Goal: Use online tool/utility: Utilize a website feature to perform a specific function

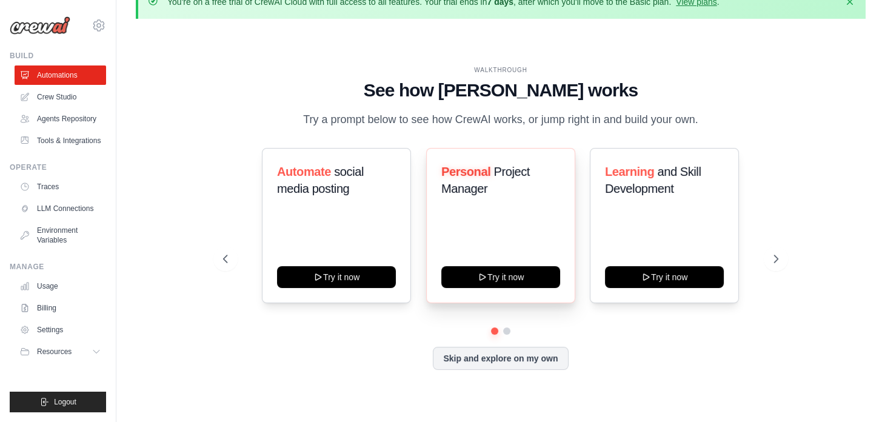
scroll to position [36, 0]
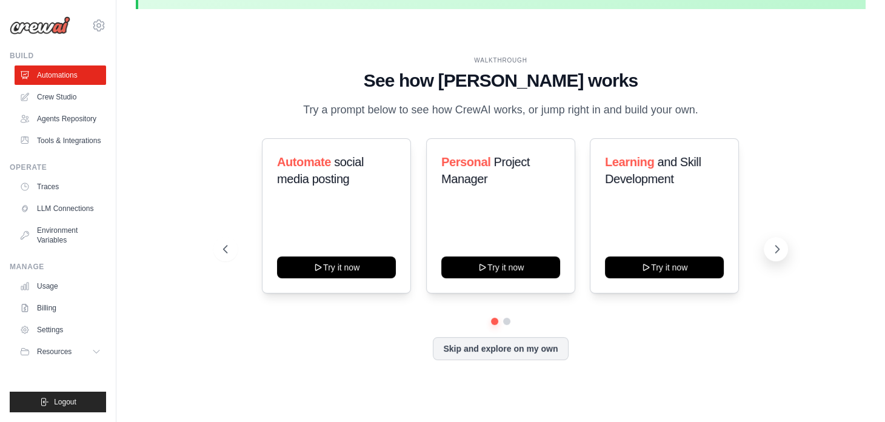
click at [778, 247] on icon at bounding box center [777, 249] width 12 height 12
click at [225, 258] on button at bounding box center [225, 249] width 24 height 24
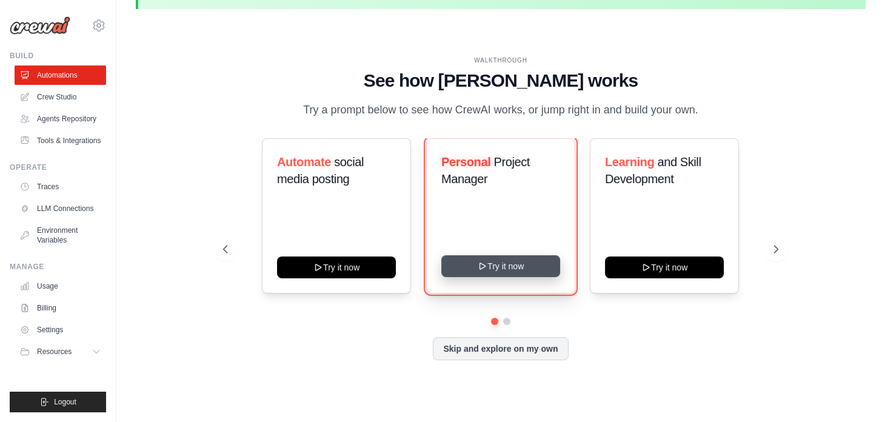
click at [497, 268] on button "Try it now" at bounding box center [500, 266] width 119 height 22
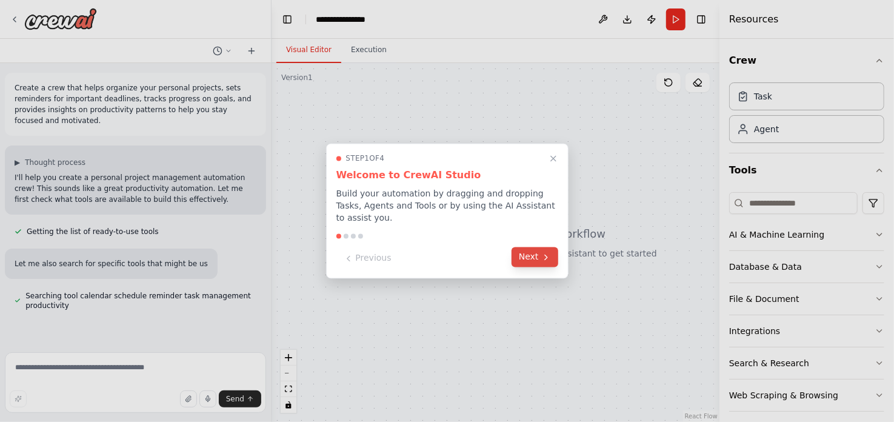
click at [524, 253] on button "Next" at bounding box center [534, 257] width 47 height 20
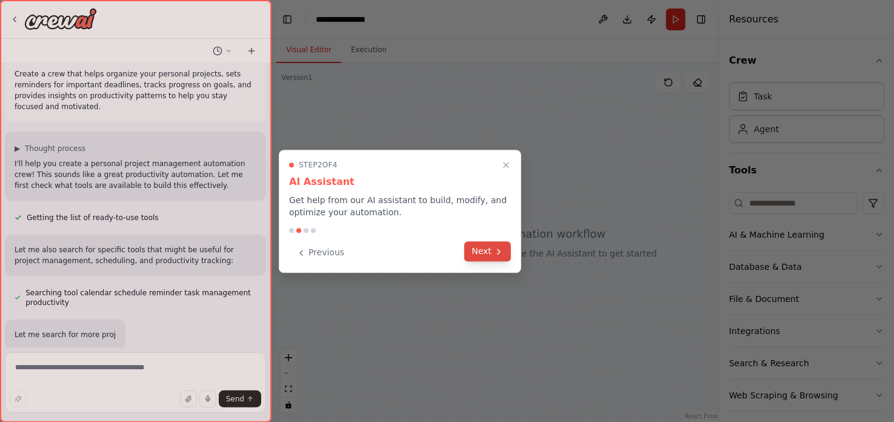
scroll to position [38, 0]
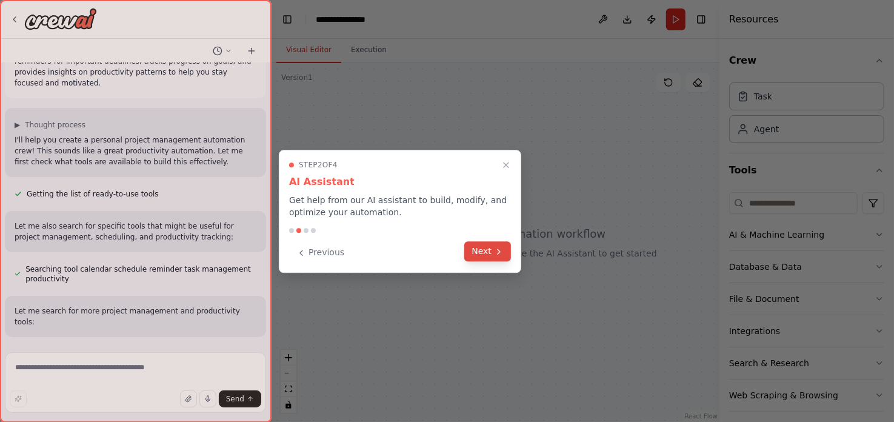
click at [477, 251] on button "Next" at bounding box center [487, 251] width 47 height 20
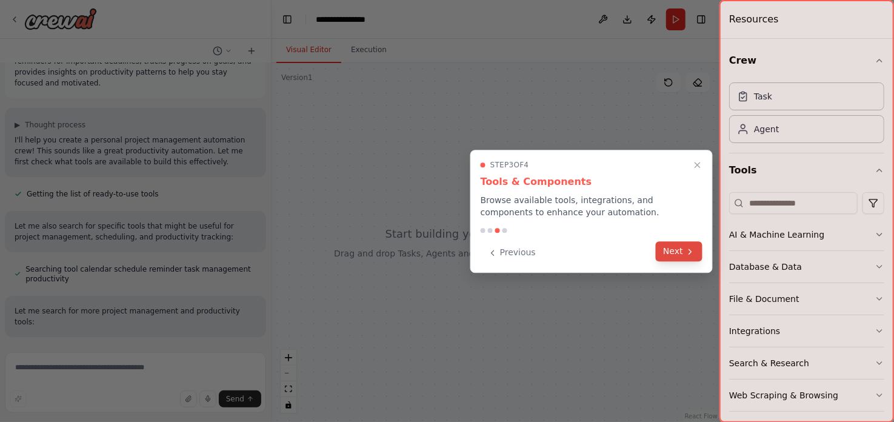
click at [680, 254] on button "Next" at bounding box center [679, 251] width 47 height 20
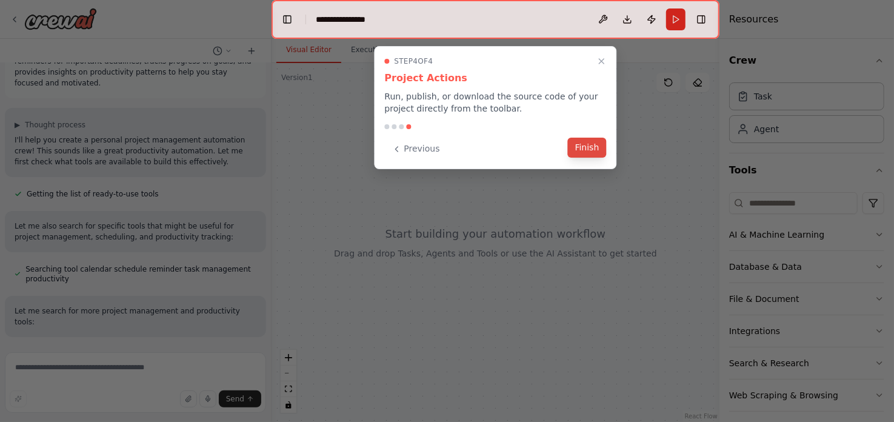
click at [587, 148] on button "Finish" at bounding box center [587, 148] width 39 height 20
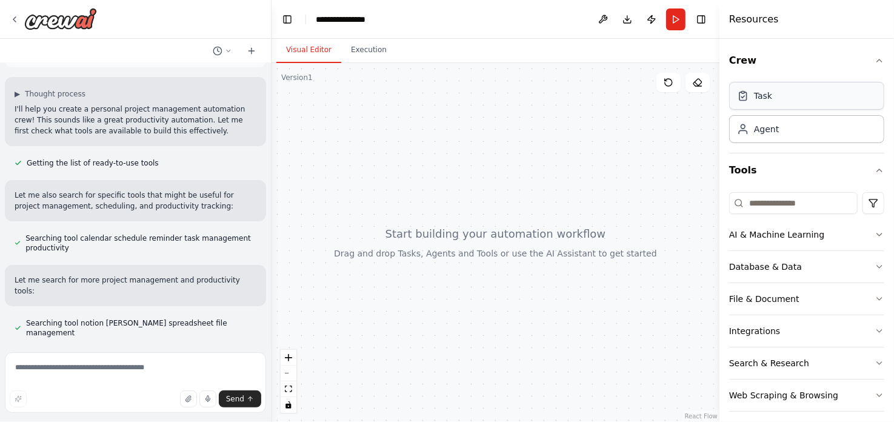
click at [769, 102] on div "Task" at bounding box center [806, 96] width 155 height 28
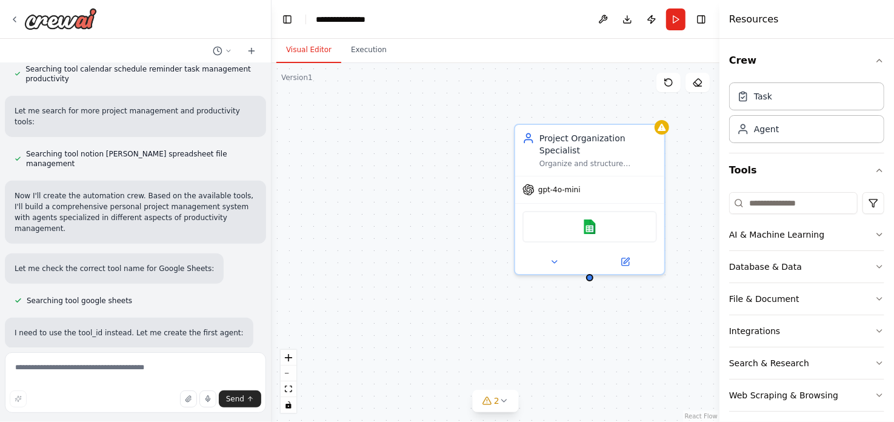
scroll to position [271, 0]
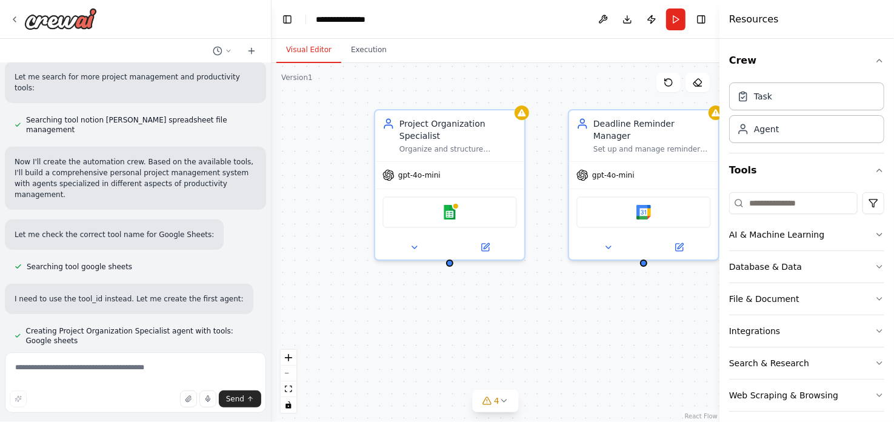
drag, startPoint x: 443, startPoint y: 340, endPoint x: 291, endPoint y: 329, distance: 151.9
click at [291, 329] on div "Project Organization Specialist Organize and structure personal projects by cre…" at bounding box center [495, 242] width 448 height 359
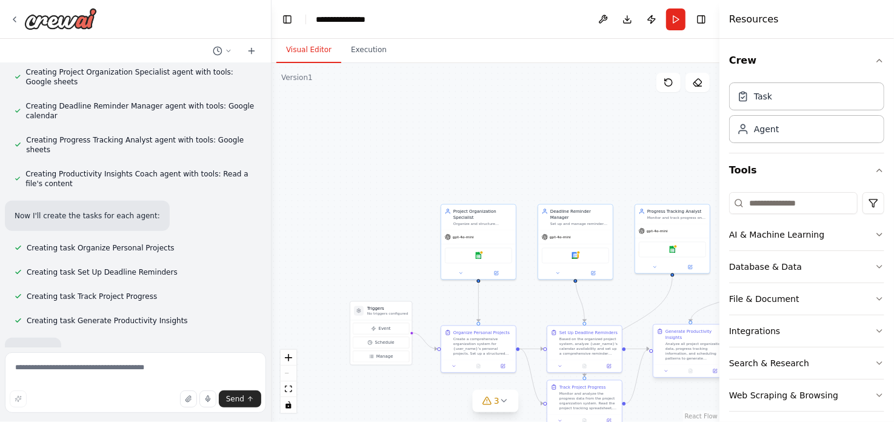
scroll to position [531, 0]
drag, startPoint x: 683, startPoint y: 342, endPoint x: 559, endPoint y: 216, distance: 176.9
click at [559, 216] on div "Analyze all project organization data, progress tracking information, and sched…" at bounding box center [573, 223] width 59 height 19
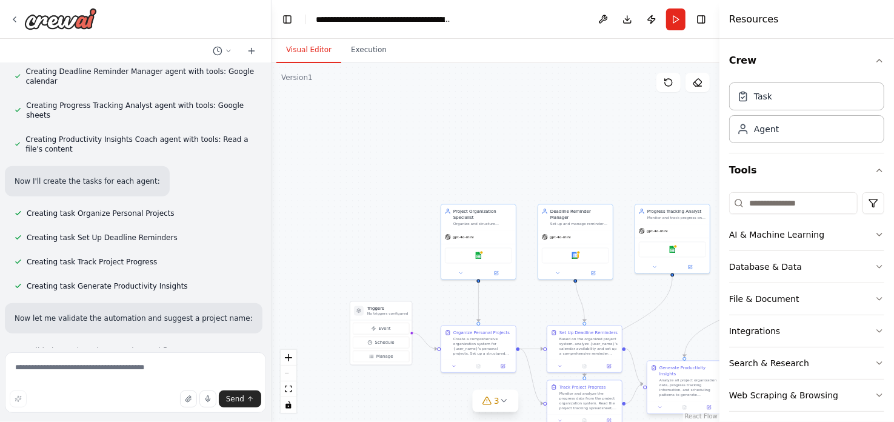
drag, startPoint x: 559, startPoint y: 216, endPoint x: 675, endPoint y: 381, distance: 201.7
click at [675, 381] on div "Analyze all project organization data, progress tracking information, and sched…" at bounding box center [688, 387] width 59 height 19
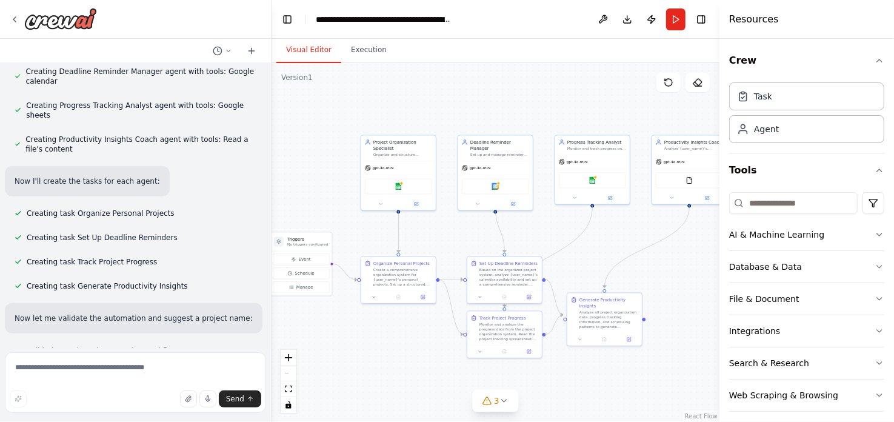
drag, startPoint x: 566, startPoint y: 143, endPoint x: 491, endPoint y: 73, distance: 102.9
click at [491, 73] on div ".deletable-edge-delete-btn { width: 20px; height: 20px; border: 0px solid #ffff…" at bounding box center [495, 242] width 448 height 359
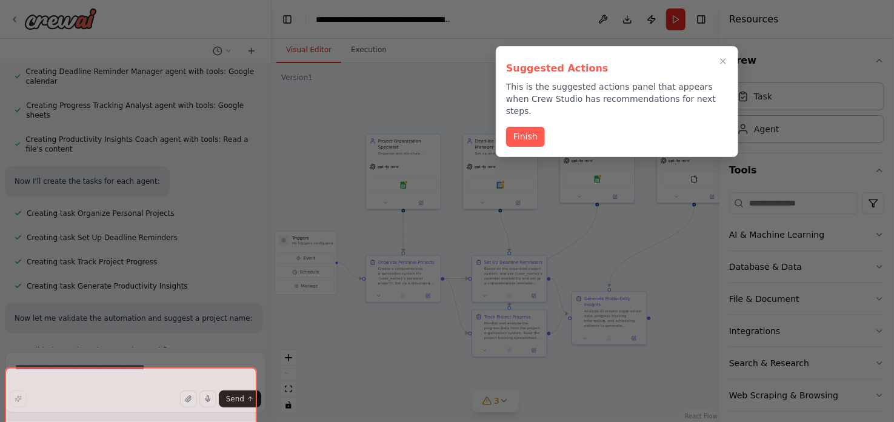
scroll to position [594, 0]
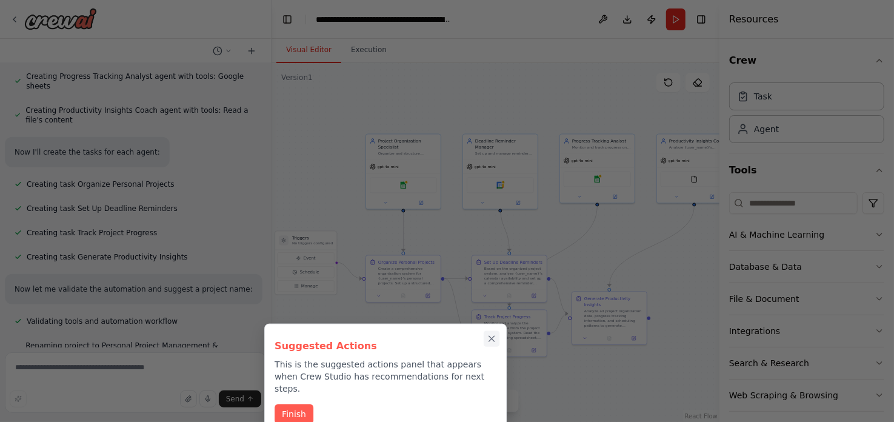
click at [493, 340] on icon "Close walkthrough" at bounding box center [491, 338] width 5 height 5
